Goal: Check status: Check status

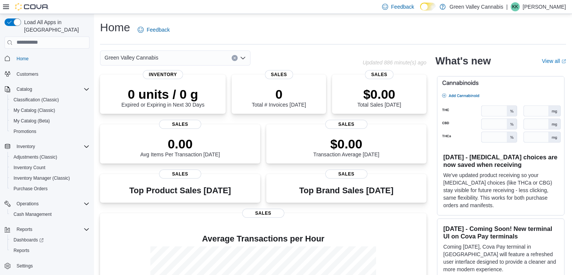
scroll to position [98, 0]
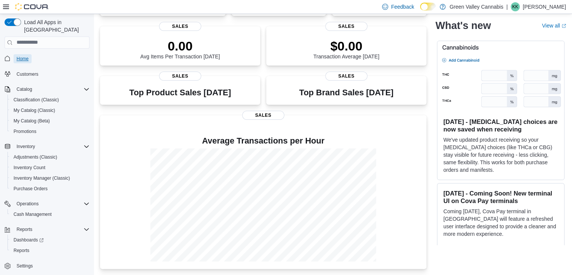
click at [29, 55] on link "Home" at bounding box center [23, 58] width 18 height 9
click at [18, 247] on span "Reports" at bounding box center [22, 250] width 16 height 6
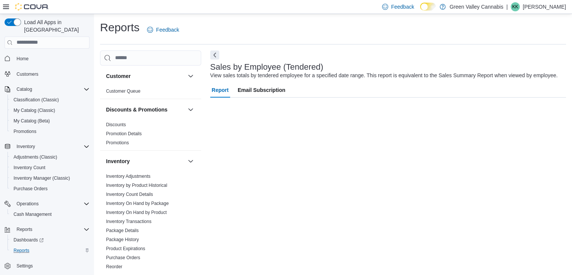
scroll to position [3, 0]
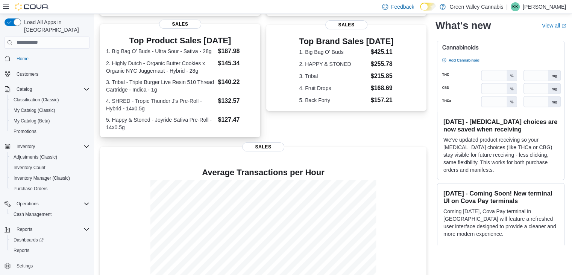
scroll to position [178, 0]
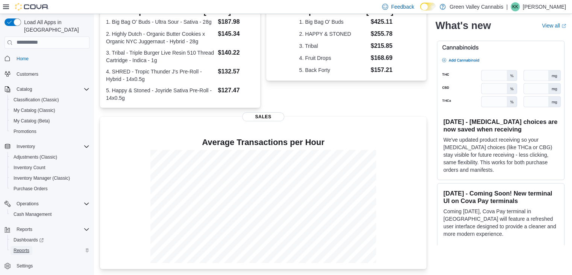
click at [24, 247] on span "Reports" at bounding box center [22, 250] width 16 height 6
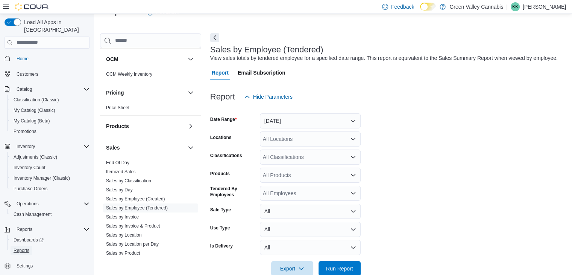
scroll to position [343, 0]
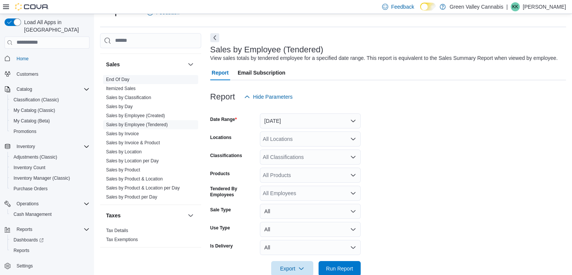
click at [117, 77] on link "End Of Day" at bounding box center [117, 79] width 23 height 5
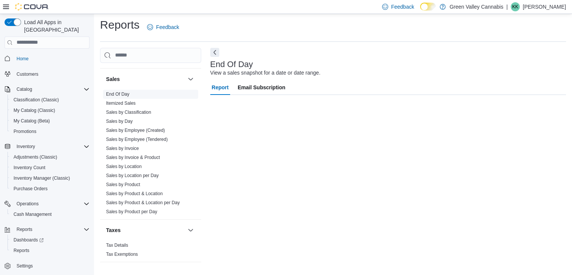
scroll to position [3, 0]
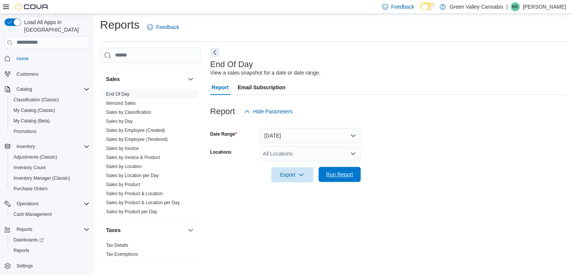
click at [346, 176] on span "Run Report" at bounding box center [339, 174] width 27 height 8
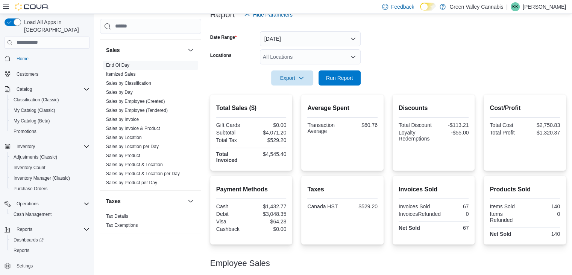
scroll to position [171, 0]
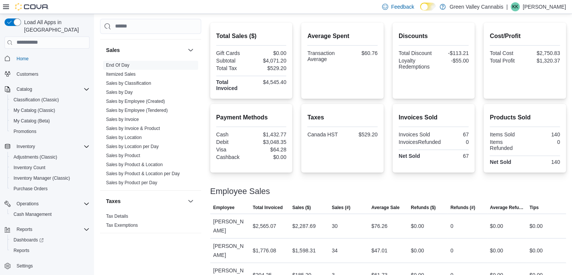
click at [257, 246] on div "$1,776.08" at bounding box center [264, 250] width 23 height 9
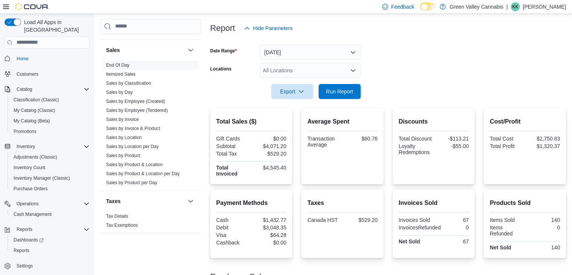
scroll to position [85, 0]
